Goal: Task Accomplishment & Management: Complete application form

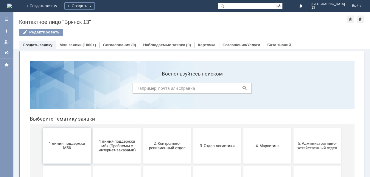
click at [74, 150] on button "1 линия поддержки МБК" at bounding box center [67, 146] width 48 height 36
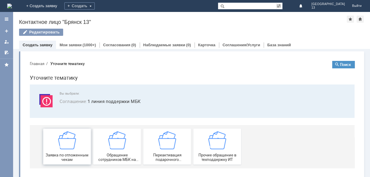
click at [74, 149] on div "Заявка по отложенным чекам" at bounding box center [67, 146] width 44 height 30
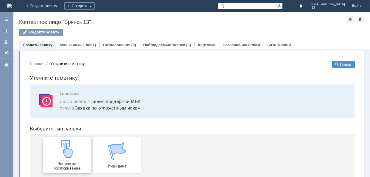
click at [74, 149] on div "Запрос на обслуживание" at bounding box center [67, 155] width 44 height 30
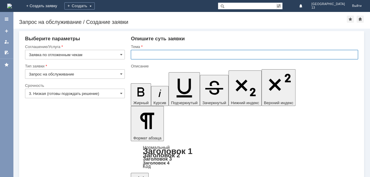
click at [139, 52] on input "text" at bounding box center [244, 55] width 227 height 10
type input "Отложенные чеки [DATE] [GEOGRAPHIC_DATA] 13"
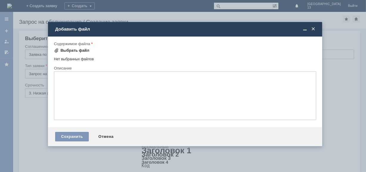
click at [69, 49] on div "Выбрать файл" at bounding box center [74, 50] width 29 height 5
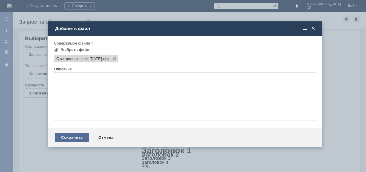
click at [66, 141] on div "Сохранить" at bounding box center [72, 138] width 34 height 10
